Goal: Information Seeking & Learning: Learn about a topic

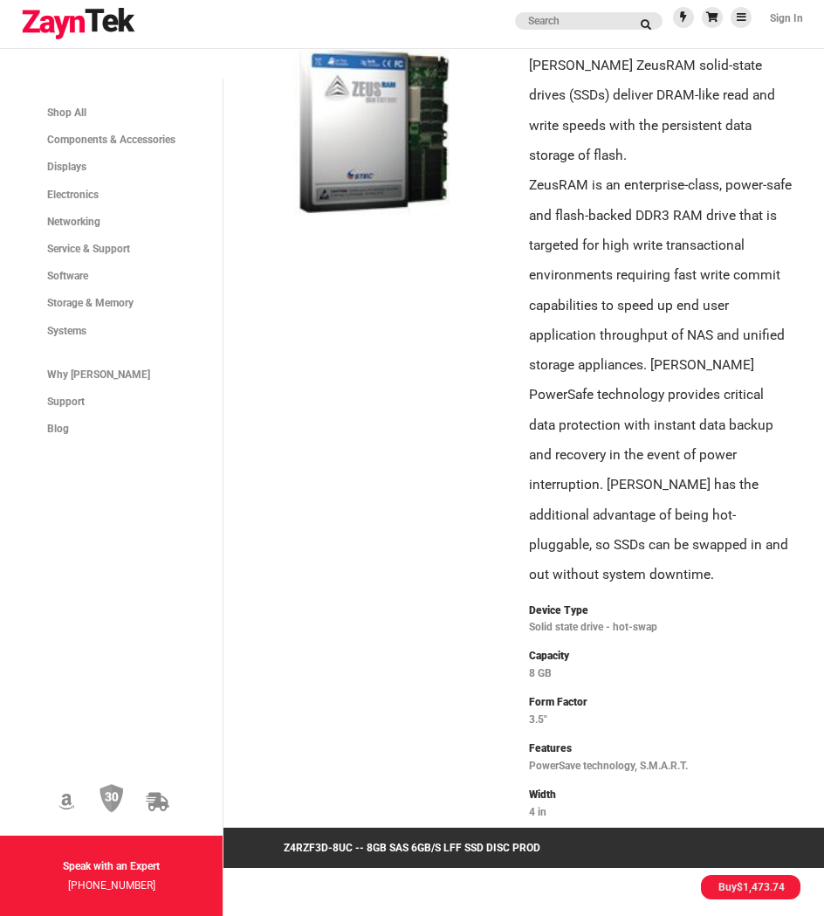
click at [390, 452] on div at bounding box center [376, 469] width 285 height 859
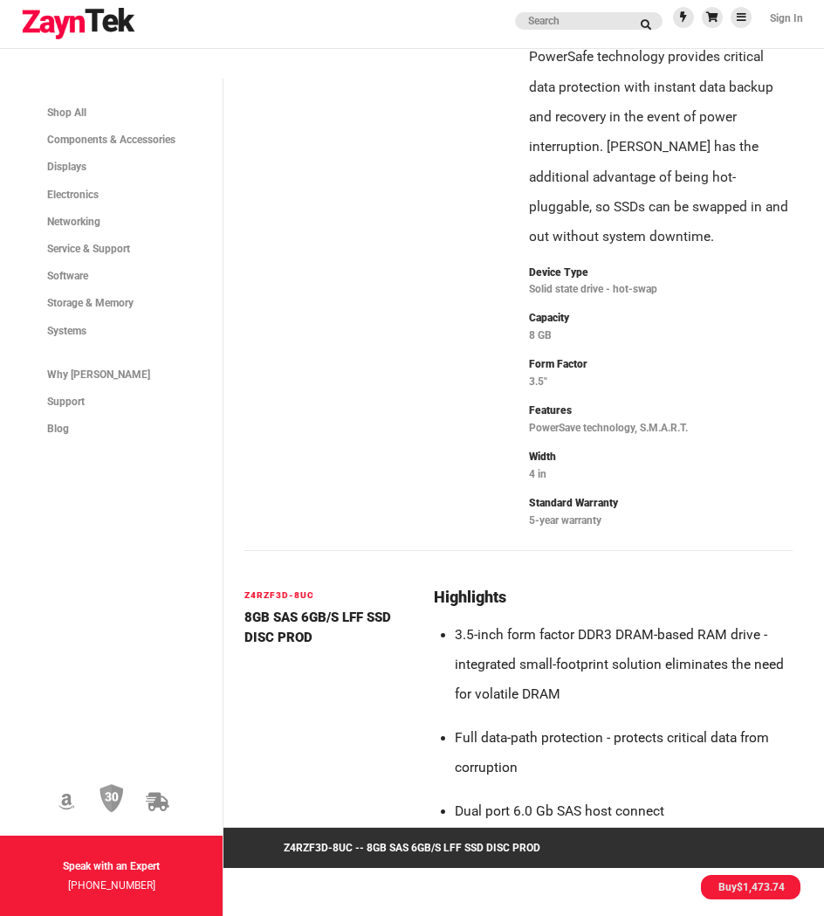
scroll to position [349, 0]
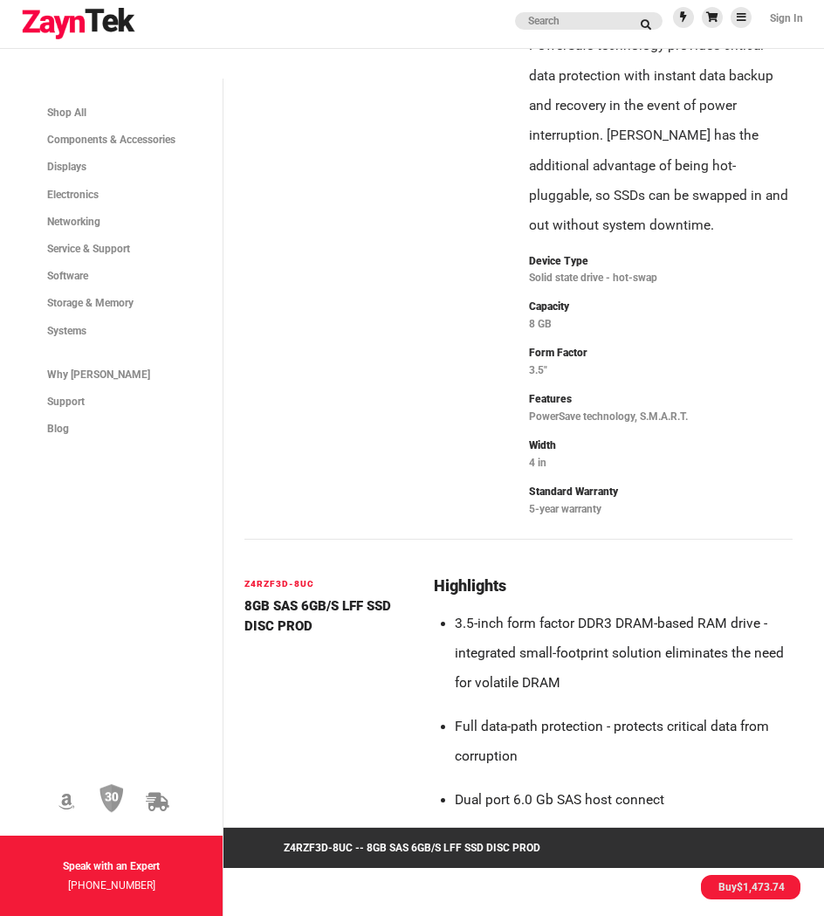
drag, startPoint x: 298, startPoint y: 368, endPoint x: 373, endPoint y: 460, distance: 119.2
click at [373, 460] on div at bounding box center [376, 120] width 285 height 859
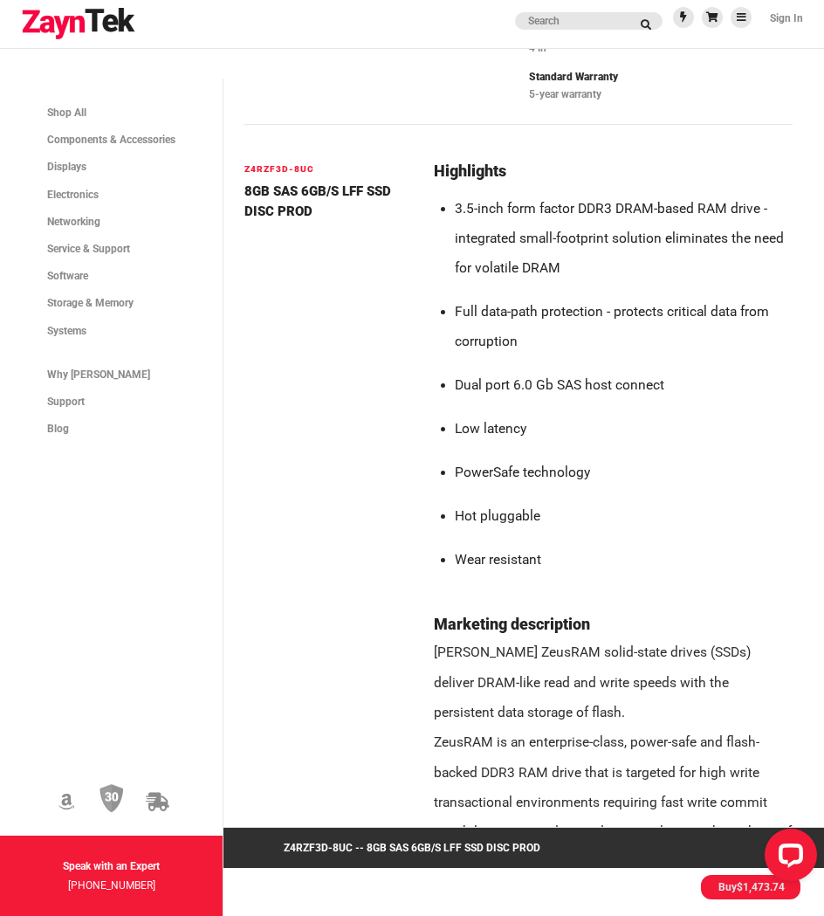
scroll to position [524, 0]
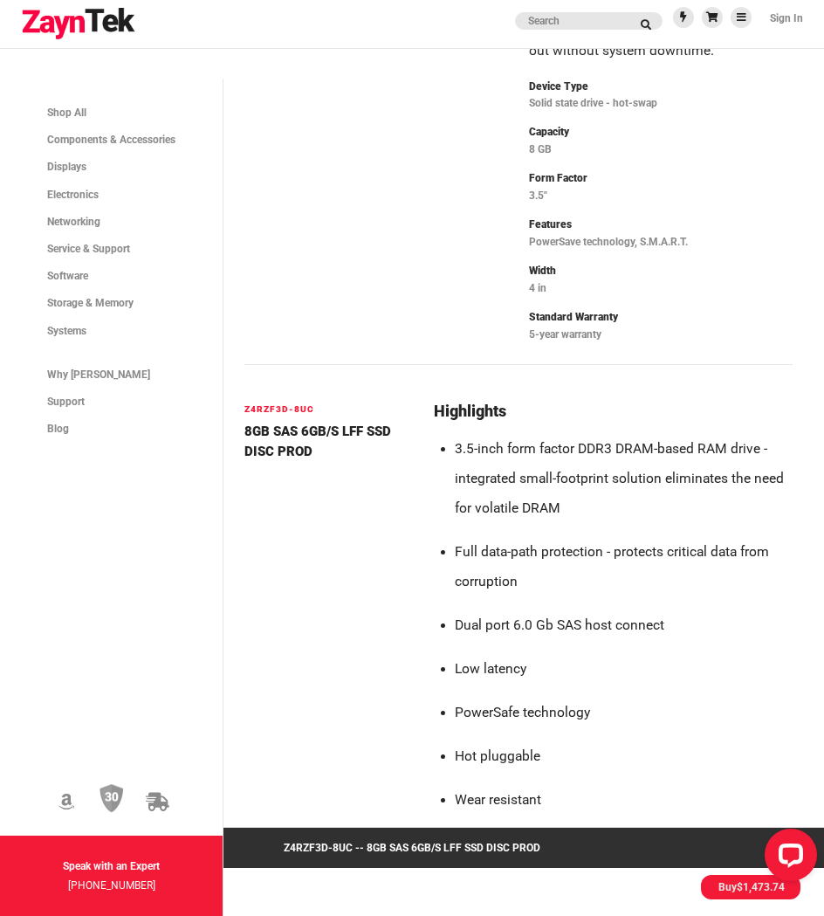
drag, startPoint x: 503, startPoint y: 496, endPoint x: 569, endPoint y: 487, distance: 66.1
click at [569, 537] on li "Full data-path protection - protects critical data from corruption" at bounding box center [624, 567] width 338 height 60
drag, startPoint x: 524, startPoint y: 425, endPoint x: 569, endPoint y: 415, distance: 46.6
click at [591, 434] on li "3.5-inch form factor DDR3 DRAM-based RAM drive - integrated small-footprint sol…" at bounding box center [624, 479] width 338 height 90
drag, startPoint x: 553, startPoint y: 396, endPoint x: 584, endPoint y: 396, distance: 31.4
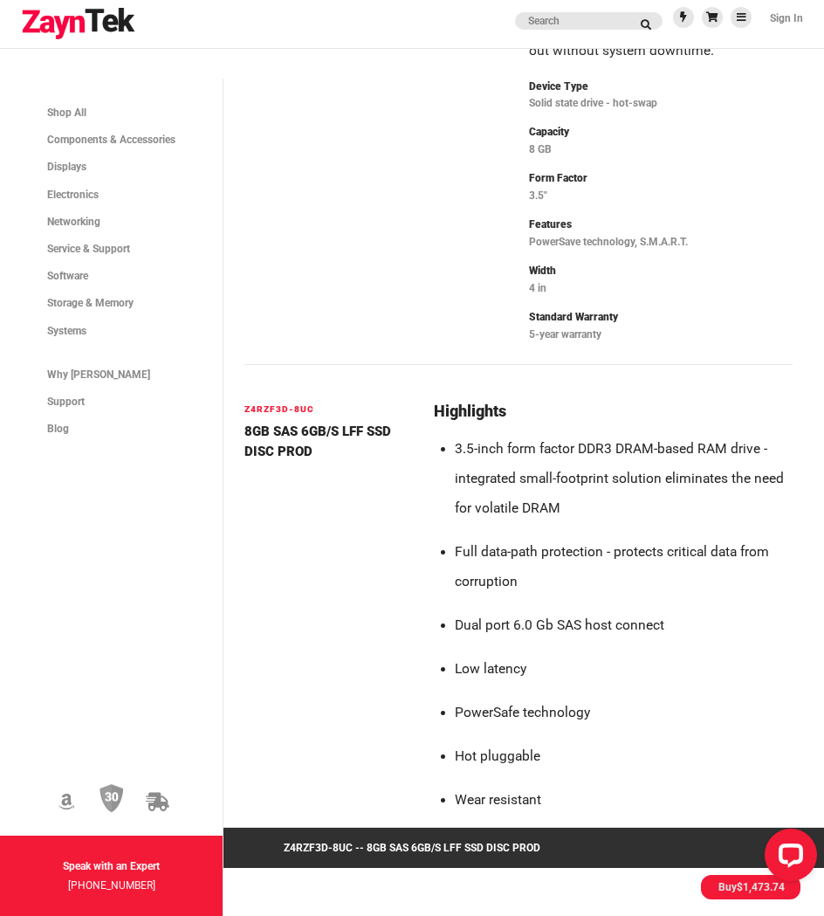
click at [611, 434] on li "3.5-inch form factor DDR3 DRAM-based RAM drive - integrated small-footprint sol…" at bounding box center [624, 479] width 338 height 90
drag, startPoint x: 541, startPoint y: 459, endPoint x: 684, endPoint y: 459, distance: 143.2
click at [659, 459] on li "3.5-inch form factor DDR3 DRAM-based RAM drive - integrated small-footprint sol…" at bounding box center [624, 479] width 338 height 90
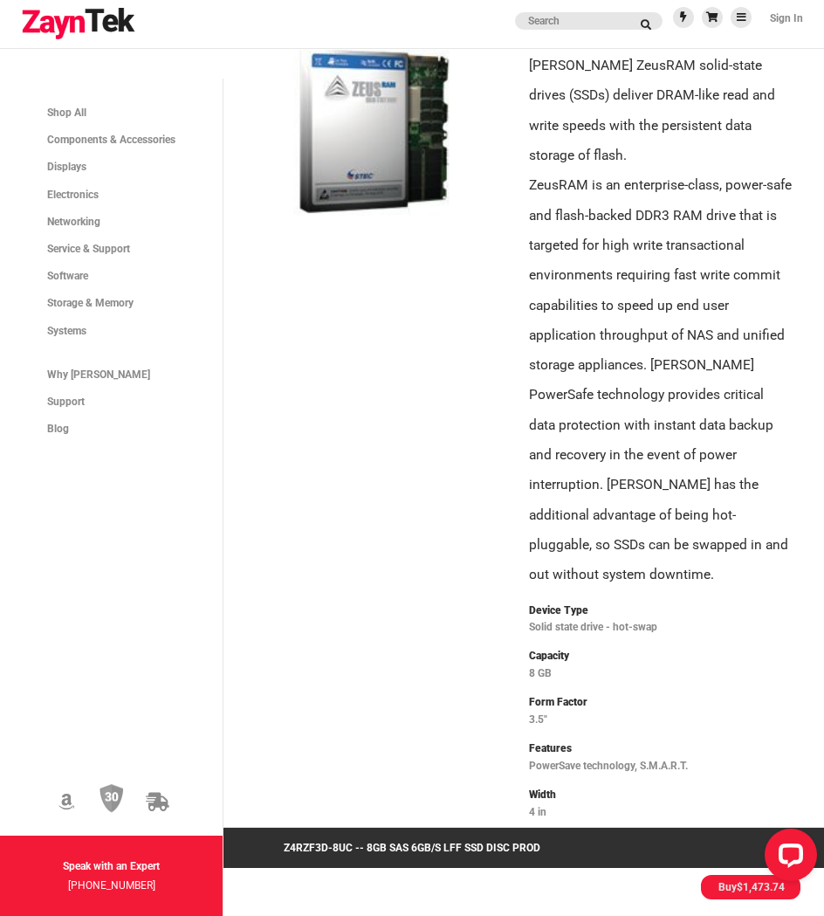
drag, startPoint x: 573, startPoint y: 94, endPoint x: 652, endPoint y: 93, distance: 79.5
click at [652, 93] on p "[PERSON_NAME] ZeusRAM solid-state drives (SSDs) deliver DRAM-like read and writ…" at bounding box center [661, 321] width 264 height 540
drag, startPoint x: 554, startPoint y: 121, endPoint x: 613, endPoint y: 121, distance: 59.4
click at [613, 121] on p "[PERSON_NAME] ZeusRAM solid-state drives (SSDs) deliver DRAM-like read and writ…" at bounding box center [661, 321] width 264 height 540
drag, startPoint x: 591, startPoint y: 151, endPoint x: 689, endPoint y: 154, distance: 97.9
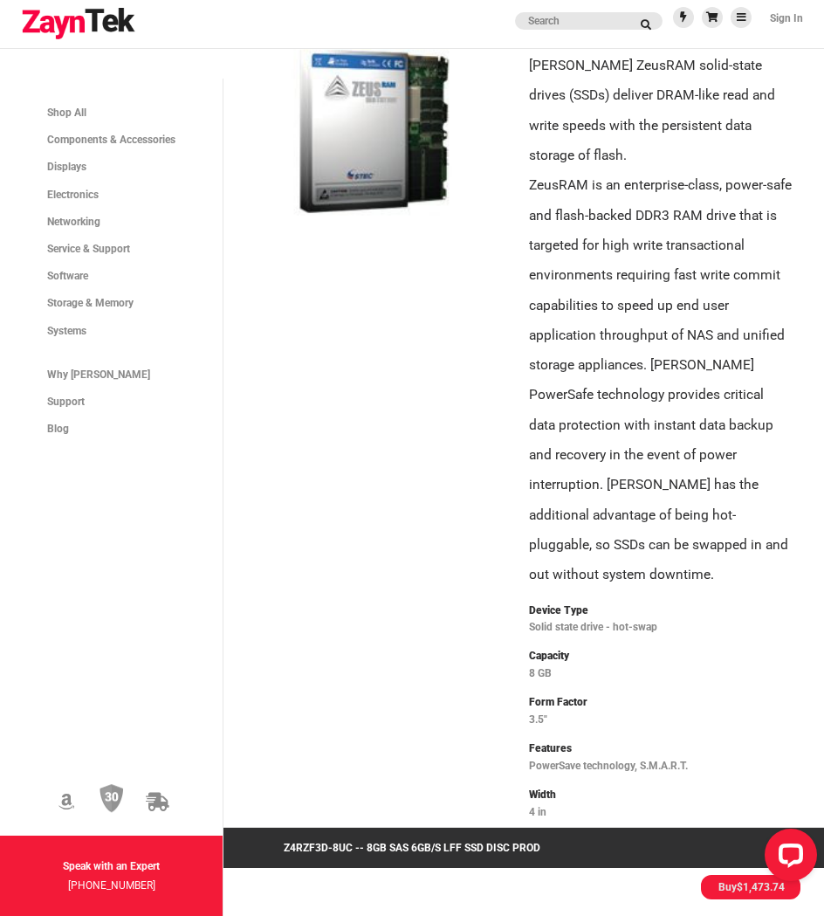
click at [689, 154] on p "[PERSON_NAME] ZeusRAM solid-state drives (SSDs) deliver DRAM-like read and writ…" at bounding box center [661, 321] width 264 height 540
drag, startPoint x: 613, startPoint y: 184, endPoint x: 705, endPoint y: 186, distance: 91.7
click at [705, 186] on p "[PERSON_NAME] ZeusRAM solid-state drives (SSDs) deliver DRAM-like read and writ…" at bounding box center [661, 321] width 264 height 540
drag, startPoint x: 594, startPoint y: 220, endPoint x: 707, endPoint y: 236, distance: 113.8
click at [707, 236] on p "[PERSON_NAME] ZeusRAM solid-state drives (SSDs) deliver DRAM-like read and writ…" at bounding box center [661, 321] width 264 height 540
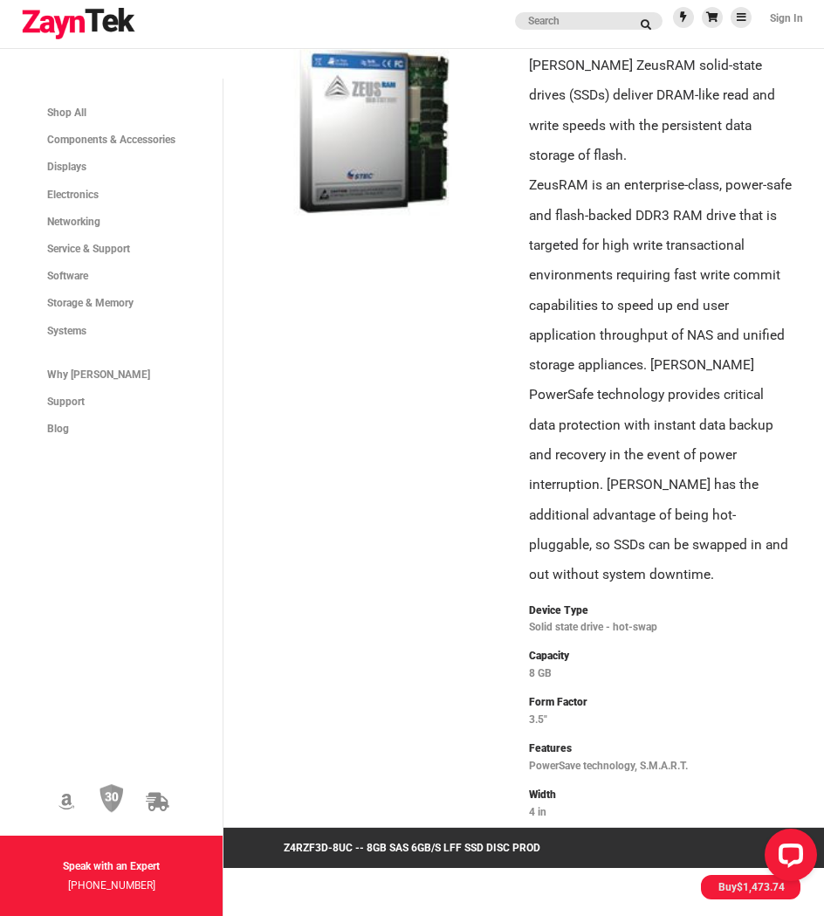
drag, startPoint x: 560, startPoint y: 314, endPoint x: 648, endPoint y: 327, distance: 89.1
click at [648, 327] on p "[PERSON_NAME] ZeusRAM solid-state drives (SSDs) deliver DRAM-like read and writ…" at bounding box center [661, 321] width 264 height 540
drag, startPoint x: 584, startPoint y: 408, endPoint x: 582, endPoint y: 466, distance: 57.7
click at [582, 466] on p "[PERSON_NAME] ZeusRAM solid-state drives (SSDs) deliver DRAM-like read and writ…" at bounding box center [661, 321] width 264 height 540
drag, startPoint x: 652, startPoint y: 481, endPoint x: 714, endPoint y: 497, distance: 63.1
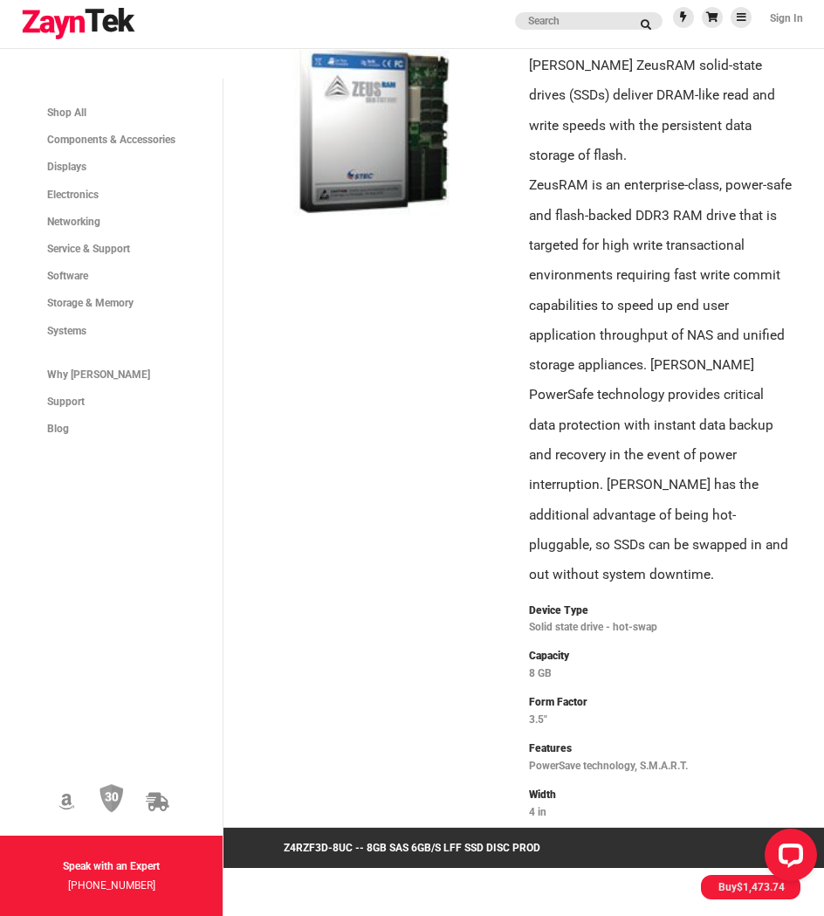
click at [722, 493] on p "[PERSON_NAME] ZeusRAM solid-state drives (SSDs) deliver DRAM-like read and writ…" at bounding box center [661, 321] width 264 height 540
drag, startPoint x: 644, startPoint y: 513, endPoint x: 727, endPoint y: 520, distance: 83.3
click at [718, 520] on p "[PERSON_NAME] ZeusRAM solid-state drives (SSDs) deliver DRAM-like read and writ…" at bounding box center [661, 321] width 264 height 540
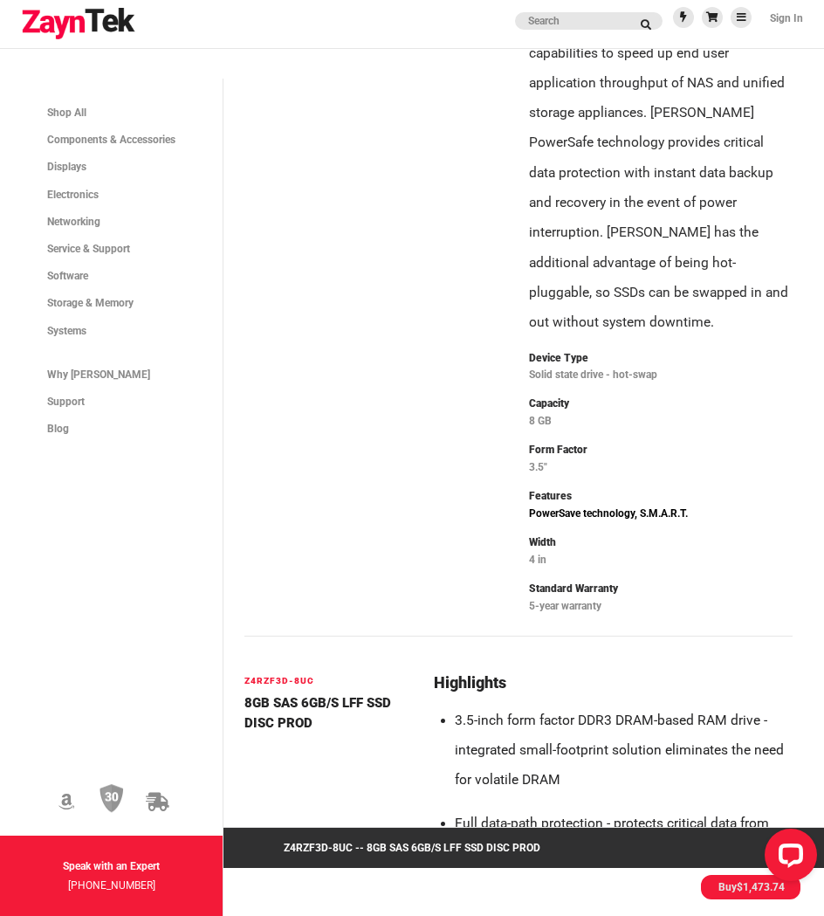
scroll to position [262, 0]
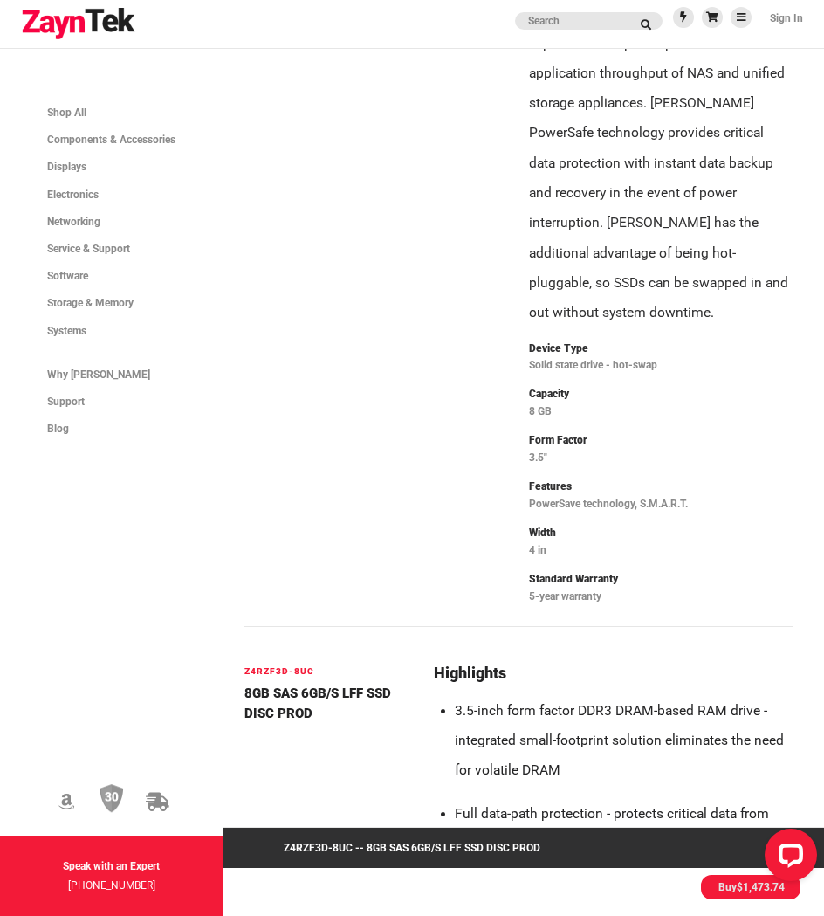
drag, startPoint x: 526, startPoint y: 333, endPoint x: 577, endPoint y: 343, distance: 52.6
click at [577, 343] on div "Highlights 3.5-inch form factor DDR3 DRAM-based RAM drive - integrated small-fo…" at bounding box center [661, 207] width 285 height 859
drag, startPoint x: 578, startPoint y: 312, endPoint x: 589, endPoint y: 315, distance: 11.0
click at [589, 355] on p "Solid state drive - hot-swap" at bounding box center [661, 364] width 264 height 19
drag, startPoint x: 495, startPoint y: 424, endPoint x: 560, endPoint y: 445, distance: 68.2
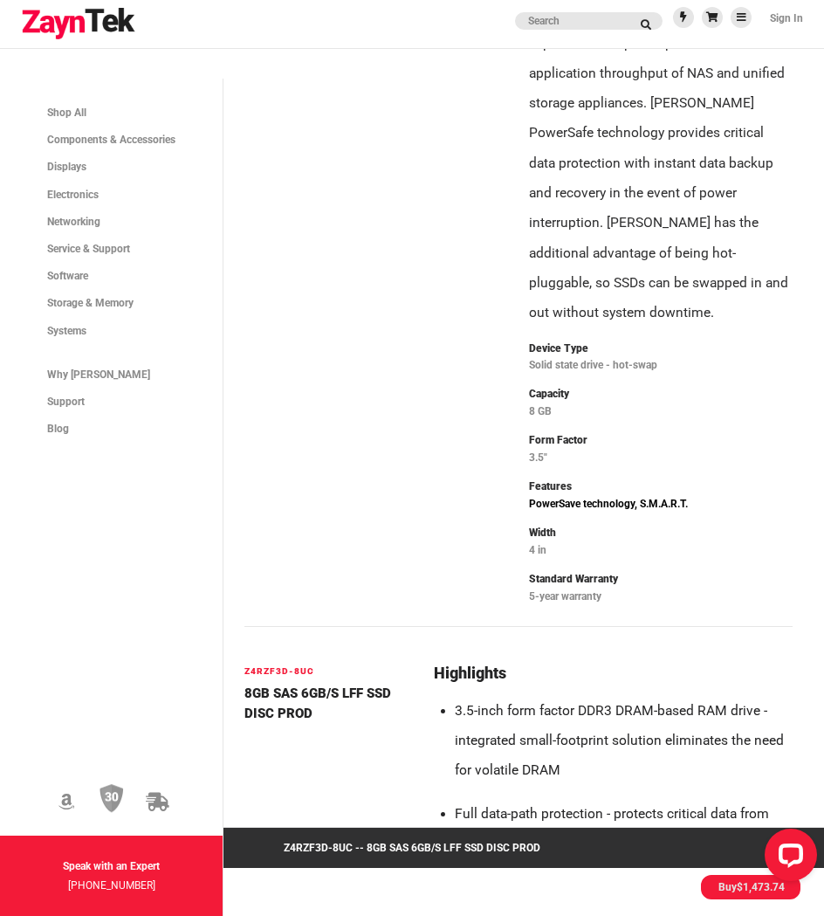
click at [570, 439] on div "Highlights 3.5-inch form factor DDR3 DRAM-based RAM drive - integrated small-fo…" at bounding box center [518, 207] width 569 height 859
drag, startPoint x: 540, startPoint y: 481, endPoint x: 656, endPoint y: 504, distance: 118.4
click at [654, 503] on section "Device Type Solid state drive - hot-swap Capacity 8 GB Form Factor 3.5" Feature…" at bounding box center [661, 482] width 264 height 287
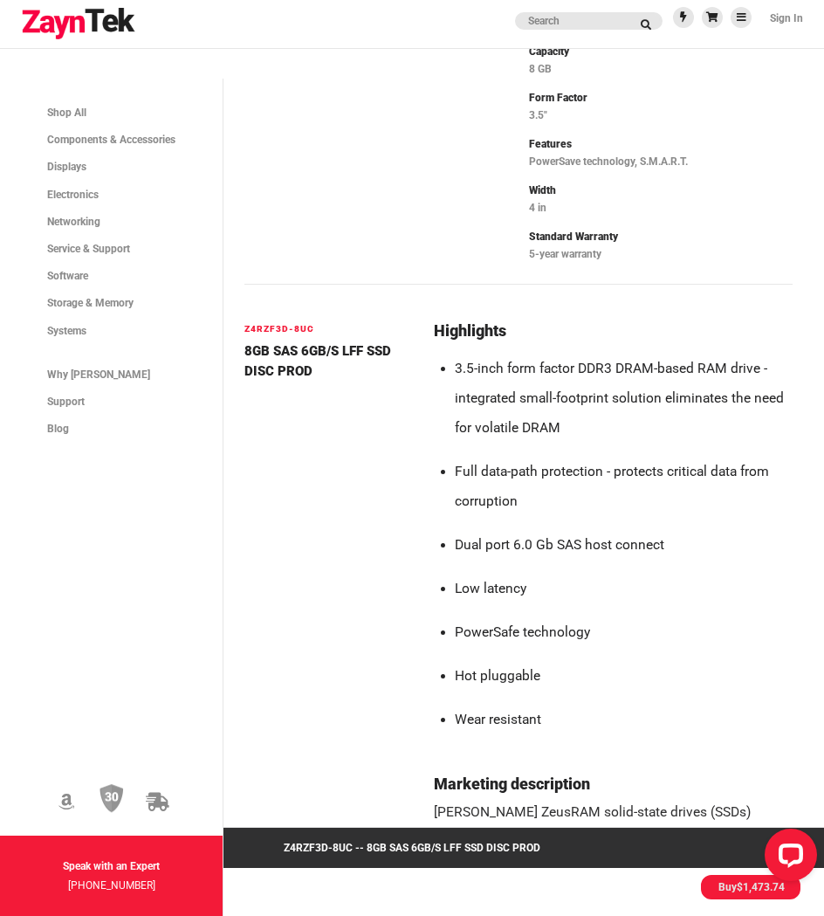
scroll to position [611, 0]
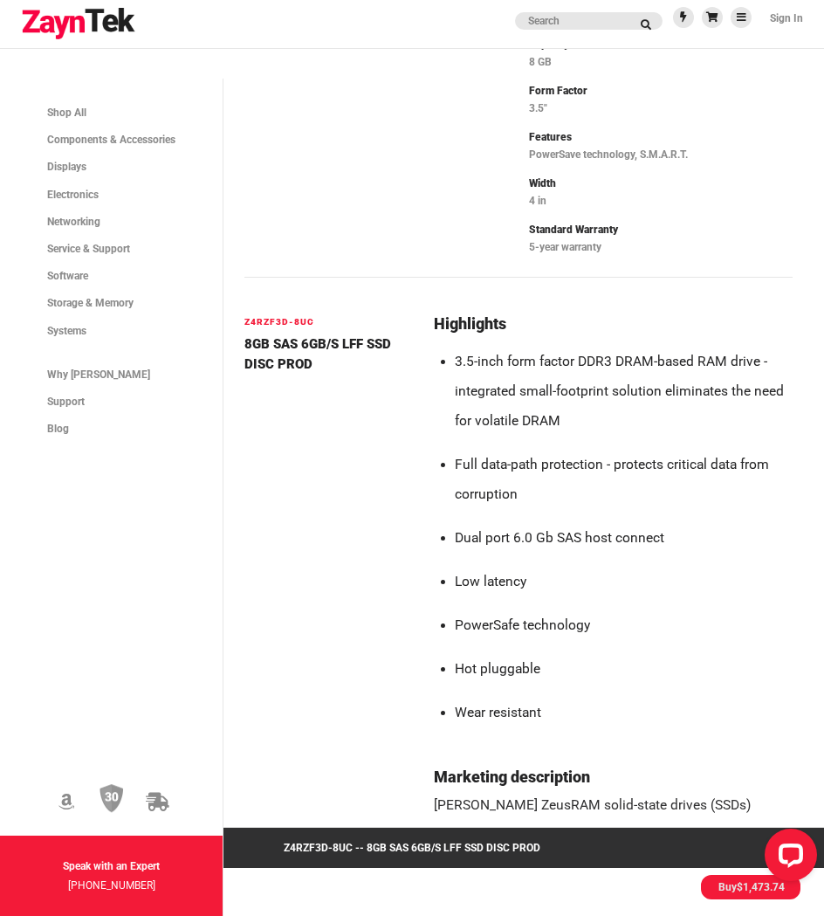
drag, startPoint x: 431, startPoint y: 370, endPoint x: 542, endPoint y: 426, distance: 123.4
drag, startPoint x: 478, startPoint y: 475, endPoint x: 537, endPoint y: 487, distance: 60.6
click at [567, 523] on li "Dual port 6.0 Gb SAS host connect" at bounding box center [624, 538] width 338 height 30
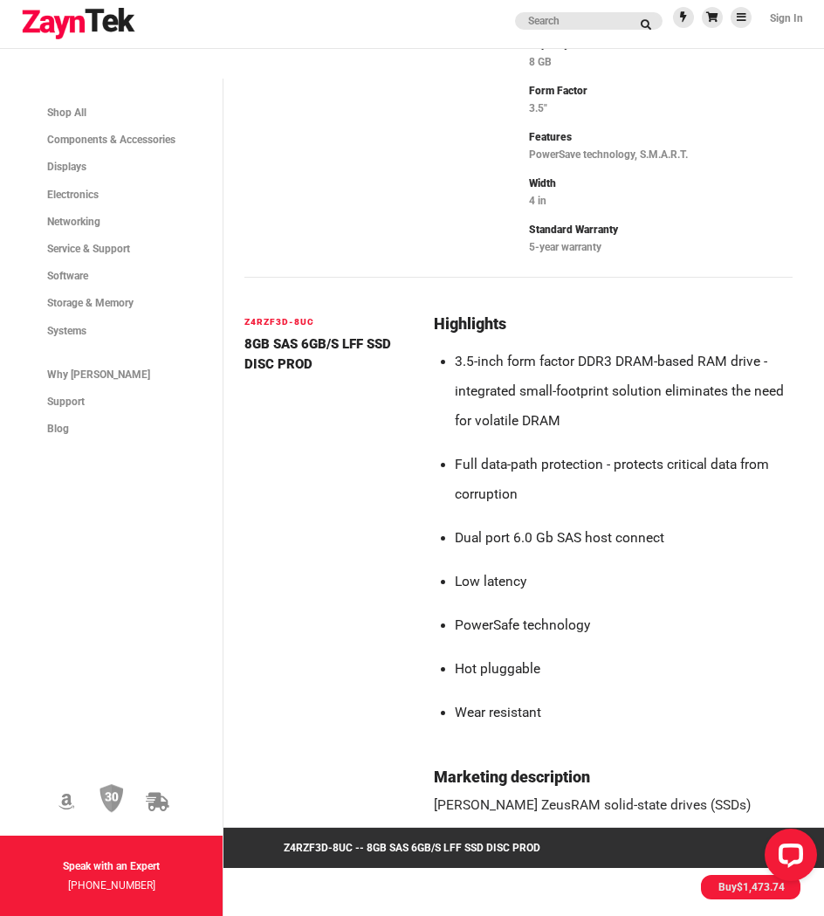
drag, startPoint x: 521, startPoint y: 506, endPoint x: 560, endPoint y: 516, distance: 39.8
click at [560, 516] on ul "3.5-inch form factor DDR3 DRAM-based RAM drive - integrated small-footprint sol…" at bounding box center [613, 538] width 359 height 382
drag, startPoint x: 530, startPoint y: 638, endPoint x: 460, endPoint y: 617, distance: 73.2
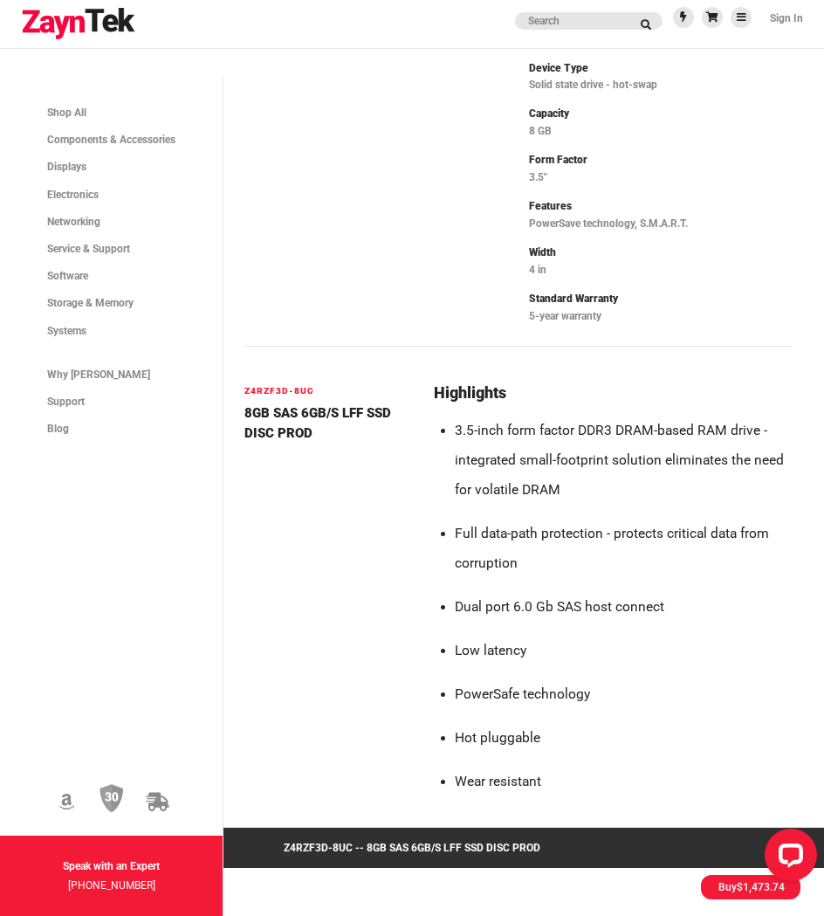
scroll to position [262, 0]
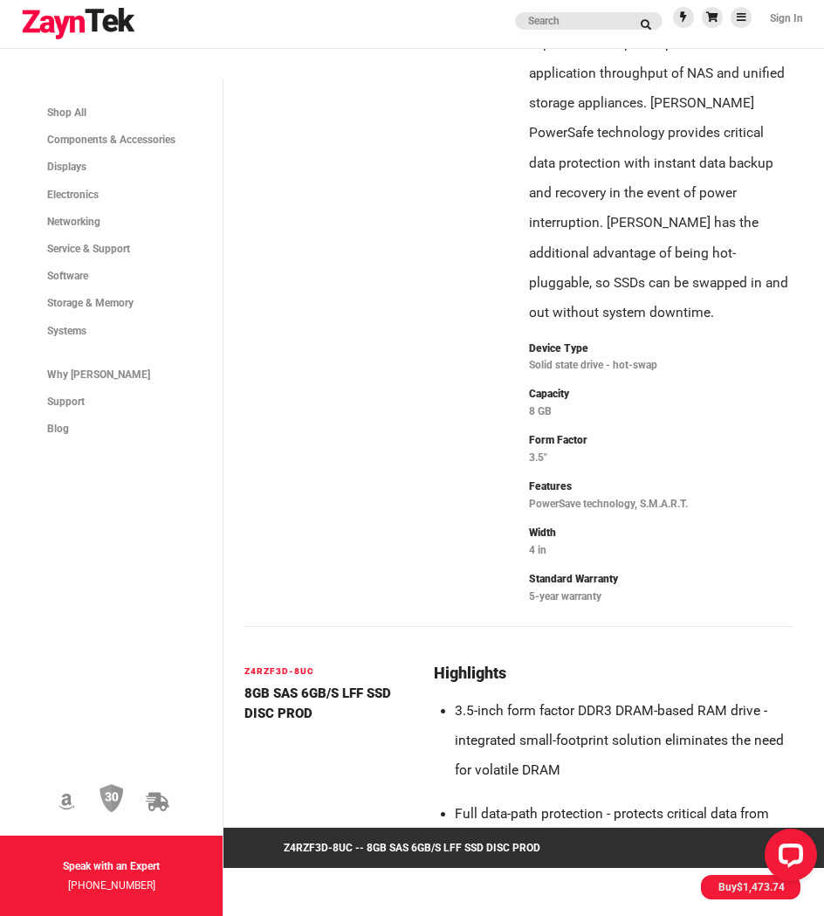
drag, startPoint x: 601, startPoint y: 531, endPoint x: 474, endPoint y: 531, distance: 126.6
click at [475, 531] on div "Highlights 3.5-inch form factor DDR3 DRAM-based RAM drive - integrated small-fo…" at bounding box center [518, 207] width 569 height 859
click at [468, 483] on div at bounding box center [376, 207] width 285 height 859
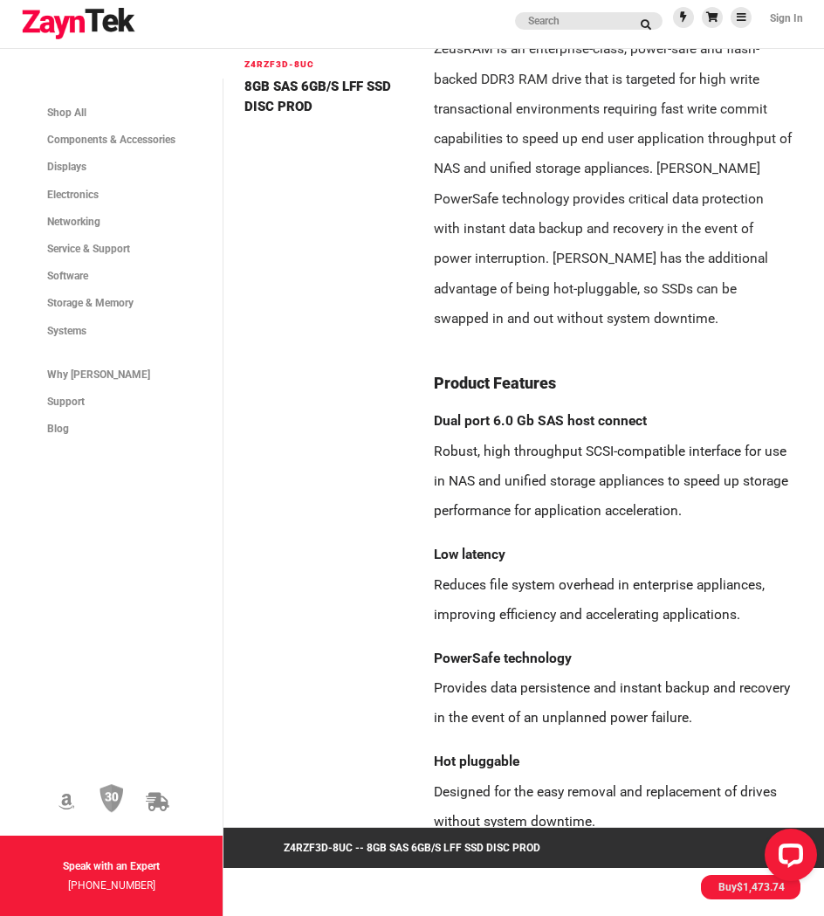
scroll to position [1539, 0]
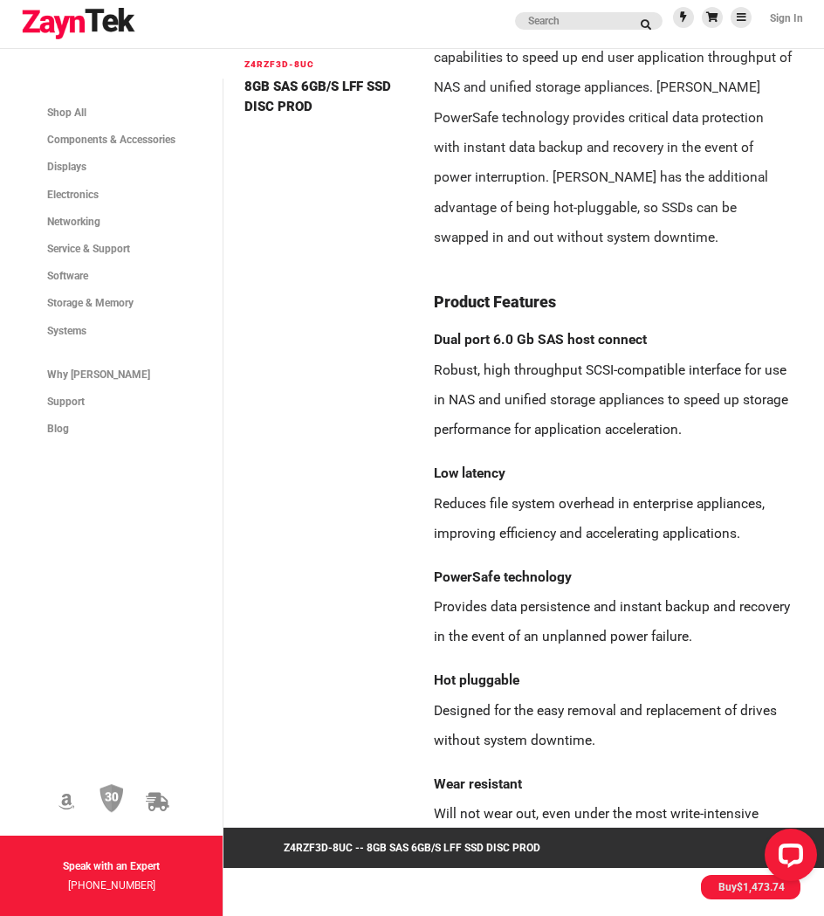
drag, startPoint x: 533, startPoint y: 625, endPoint x: 438, endPoint y: 631, distance: 95.3
click at [438, 666] on li "Hot pluggable Designed for the easy removal and replacement of drives without s…" at bounding box center [613, 711] width 359 height 90
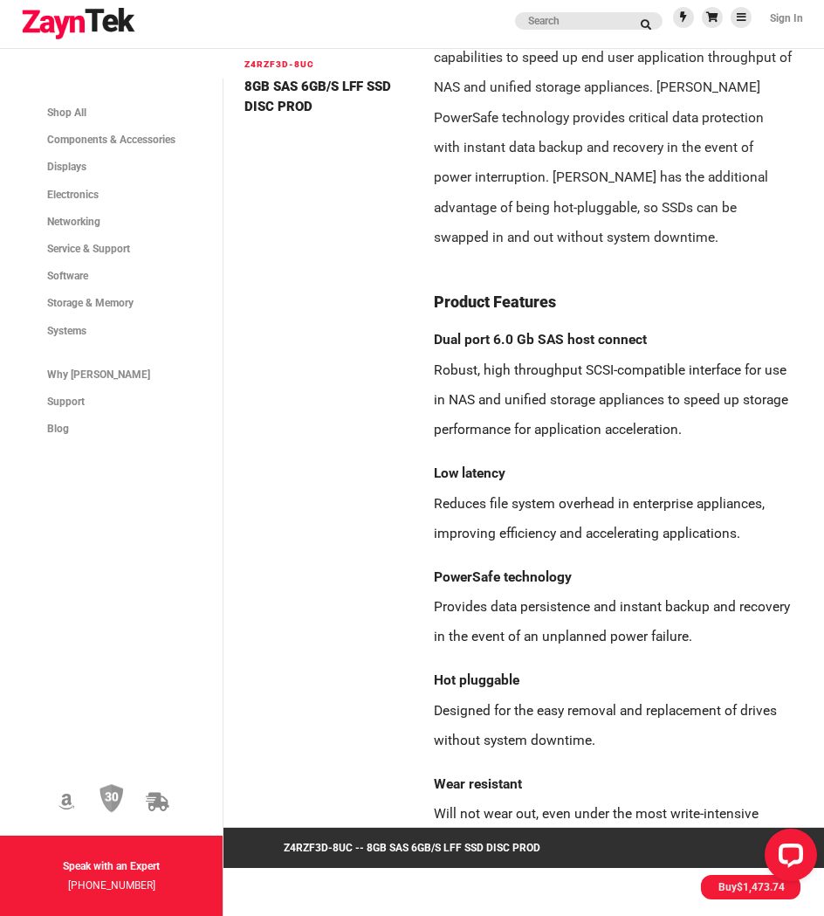
drag, startPoint x: 521, startPoint y: 416, endPoint x: 435, endPoint y: 417, distance: 86.5
click at [435, 459] on li "Low latency Reduces file system overhead in enterprise appliances, improving ef…" at bounding box center [613, 504] width 359 height 90
copy strong "Low latency"
drag, startPoint x: 583, startPoint y: 518, endPoint x: 593, endPoint y: 518, distance: 9.6
click at [583, 562] on li "PowerSafe technology Provides data persistence and instant backup and recovery …" at bounding box center [613, 607] width 359 height 90
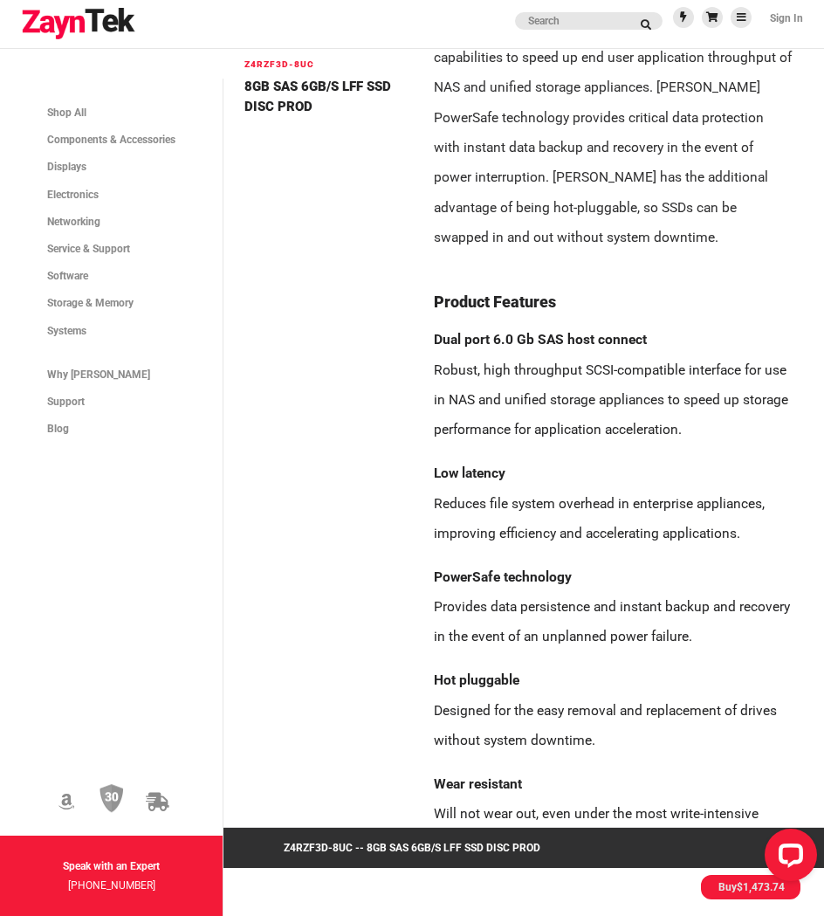
drag, startPoint x: 582, startPoint y: 520, endPoint x: 428, endPoint y: 523, distance: 153.8
click at [428, 523] on div "Highlights 3.5-inch form factor DDR3 DRAM-based RAM drive - integrated small-fo…" at bounding box center [614, 149] width 380 height 1523
copy strong "PowerSafe technology"
drag, startPoint x: 652, startPoint y: 280, endPoint x: 427, endPoint y: 291, distance: 224.7
click at [427, 291] on div "Highlights 3.5-inch form factor DDR3 DRAM-based RAM drive - integrated small-fo…" at bounding box center [614, 149] width 380 height 1523
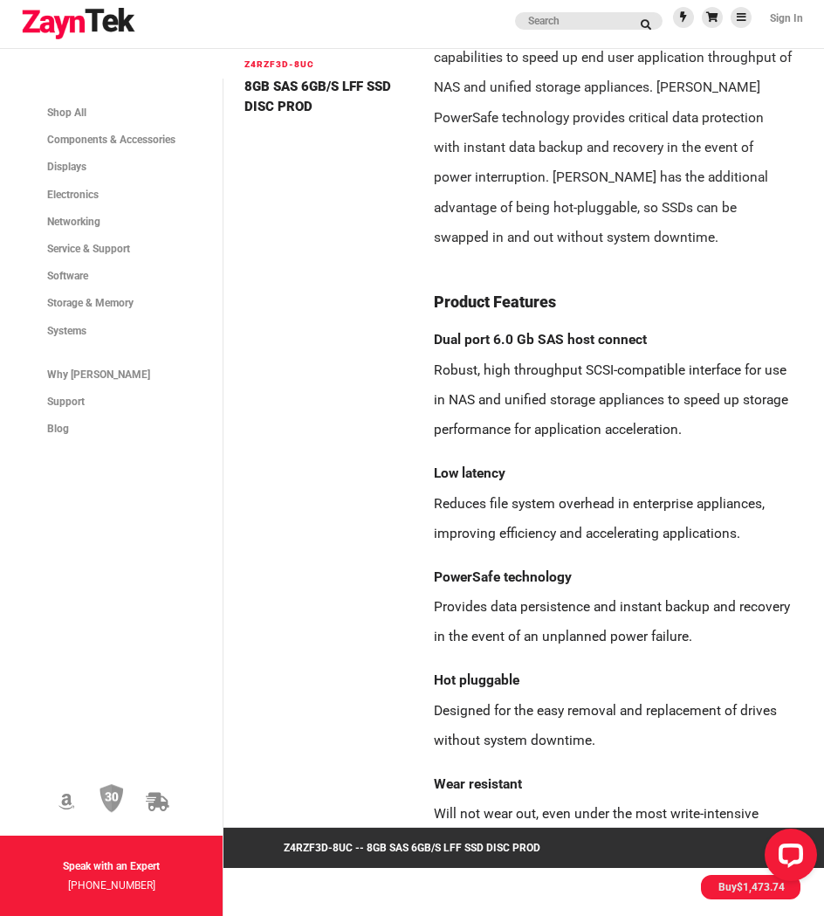
copy strong "Dual port 6.0 Gb SAS host connect"
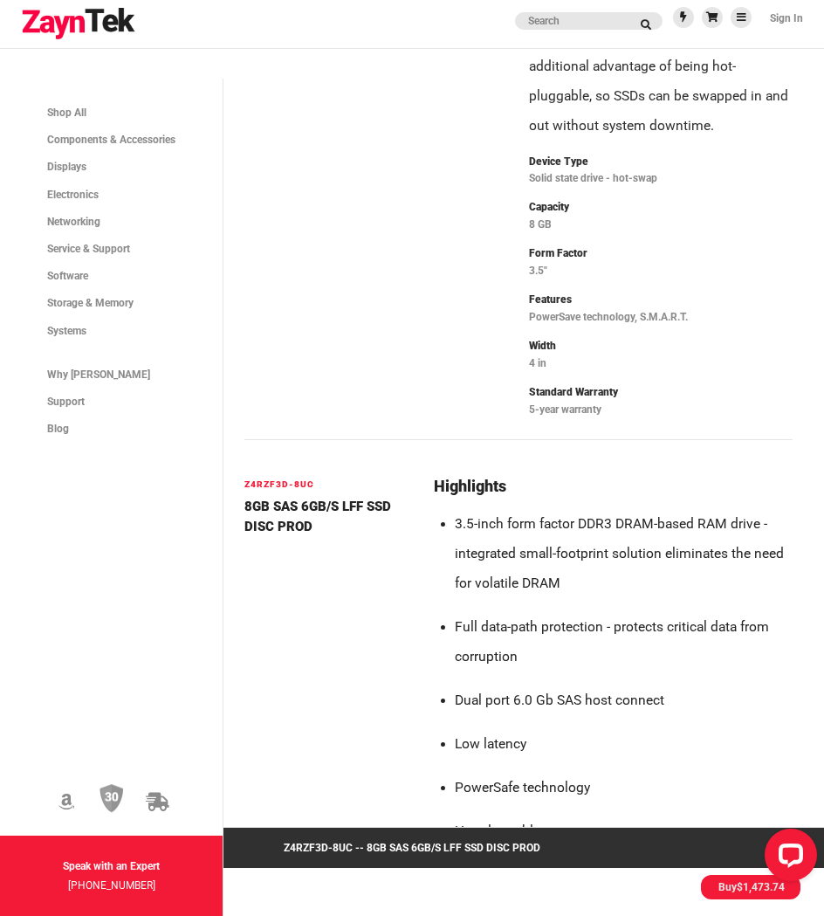
scroll to position [524, 0]
